Goal: Transaction & Acquisition: Subscribe to service/newsletter

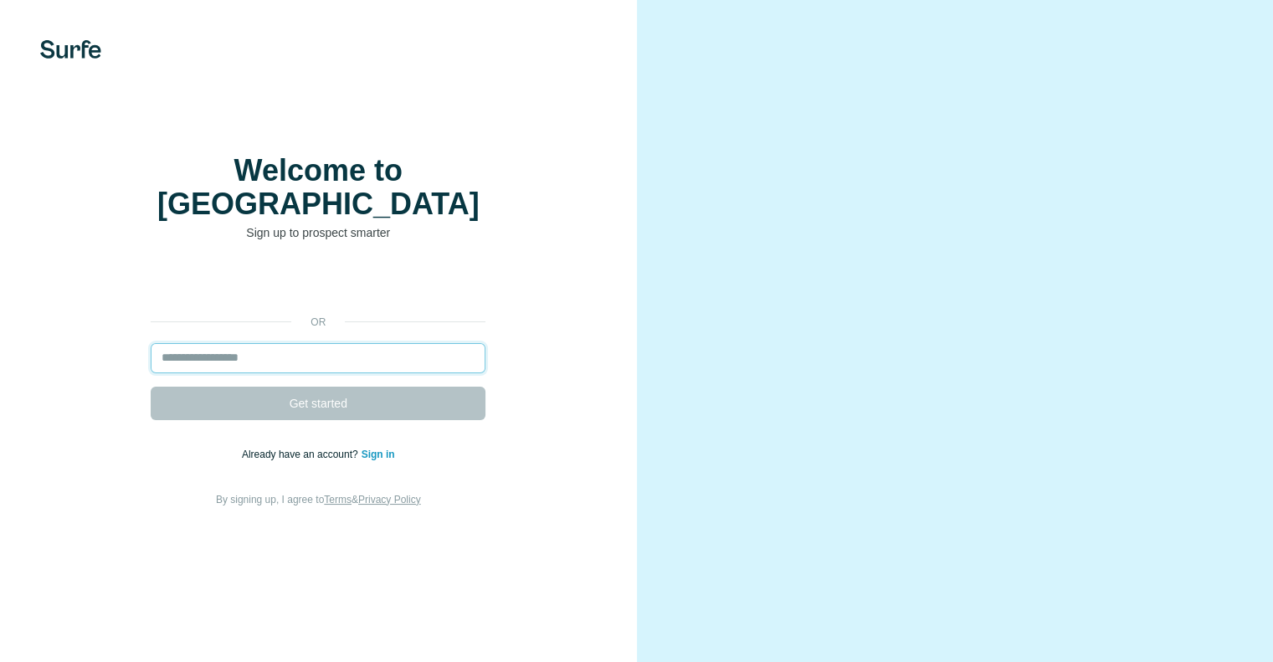
click at [332, 343] on input "email" at bounding box center [318, 358] width 335 height 30
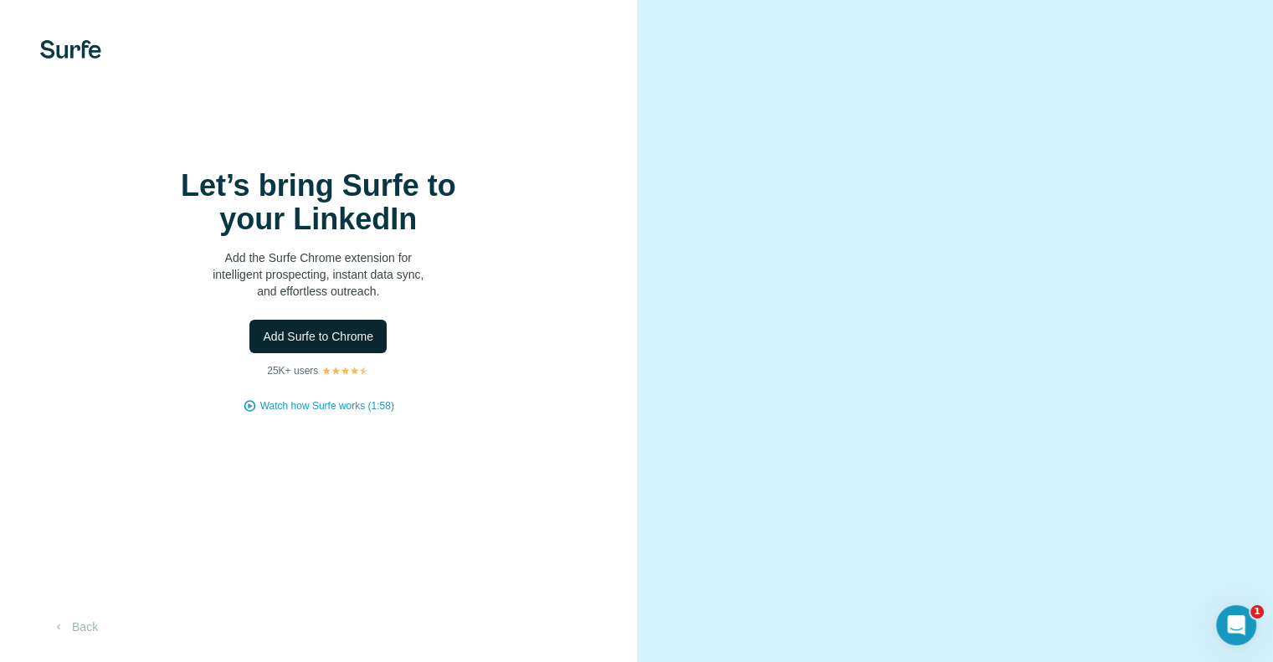
click at [331, 340] on span "Add Surfe to Chrome" at bounding box center [318, 336] width 110 height 17
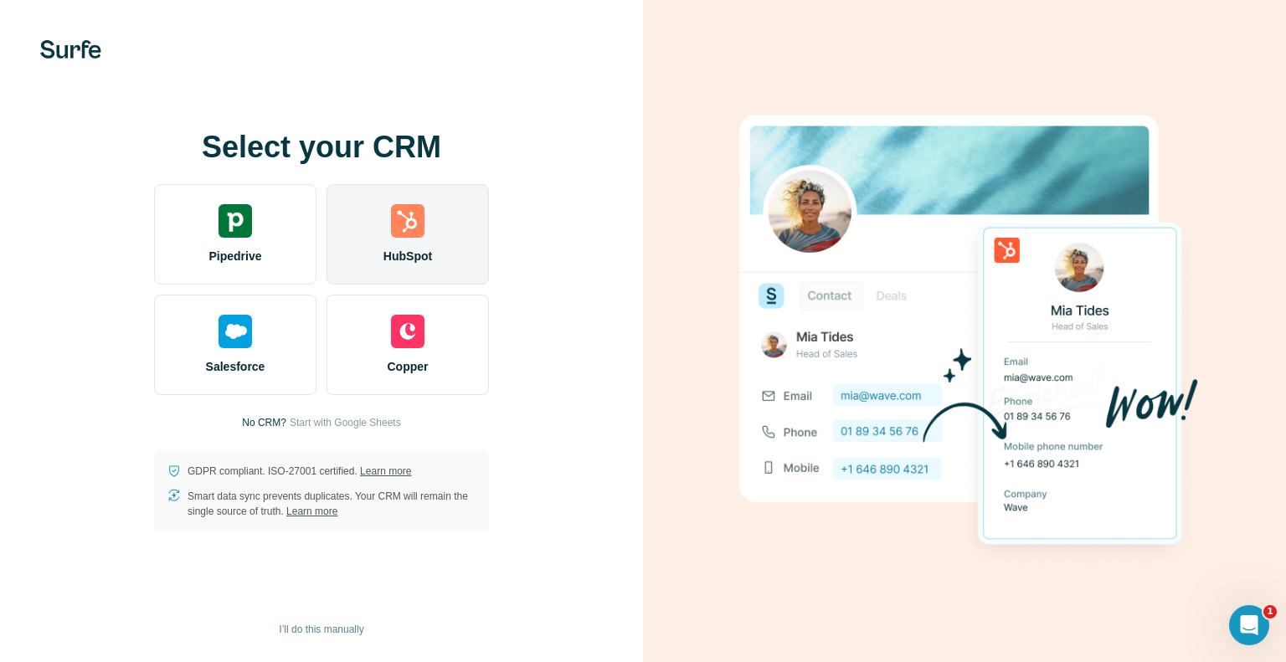
click at [431, 227] on div "HubSpot" at bounding box center [407, 234] width 162 height 100
